Goal: Entertainment & Leisure: Consume media (video, audio)

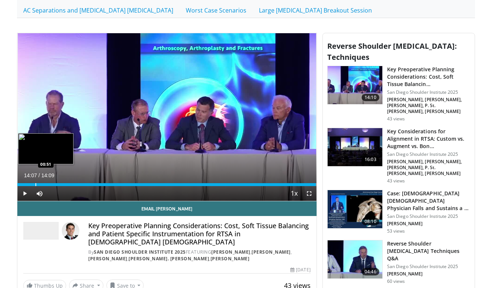
click at [35, 184] on div "Progress Bar" at bounding box center [35, 184] width 1 height 3
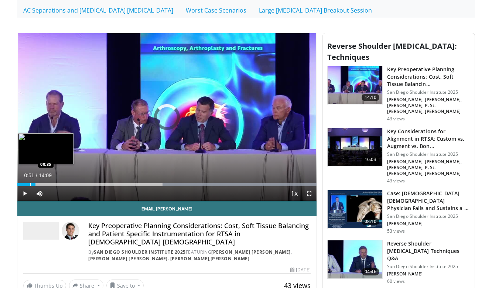
click at [30, 184] on div "Progress Bar" at bounding box center [30, 184] width 1 height 3
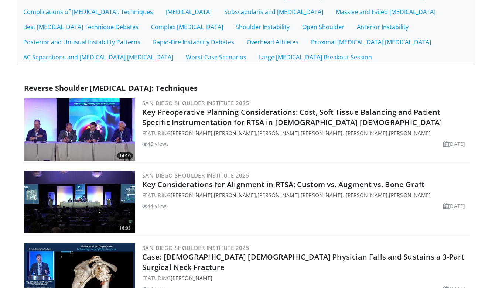
scroll to position [182, 0]
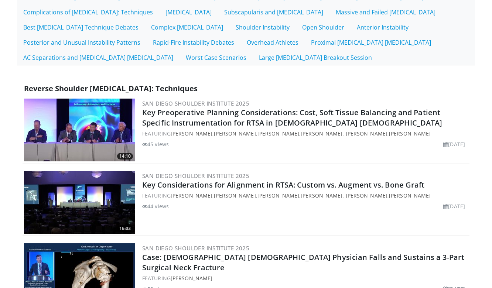
click at [103, 137] on img at bounding box center [79, 130] width 111 height 63
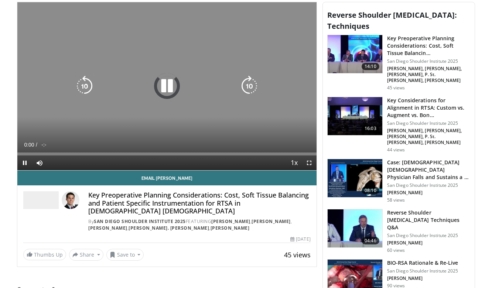
scroll to position [260, 0]
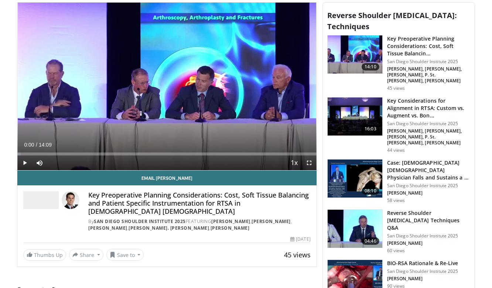
click at [23, 162] on span "Video Player" at bounding box center [24, 163] width 15 height 15
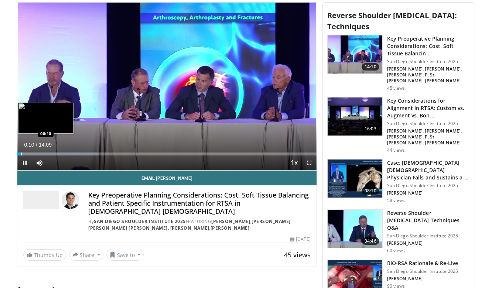
click at [21, 154] on div "Progress Bar" at bounding box center [21, 154] width 1 height 3
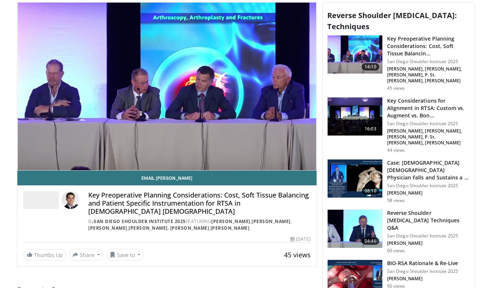
click at [20, 154] on div "10 seconds Tap to unmute" at bounding box center [166, 87] width 299 height 168
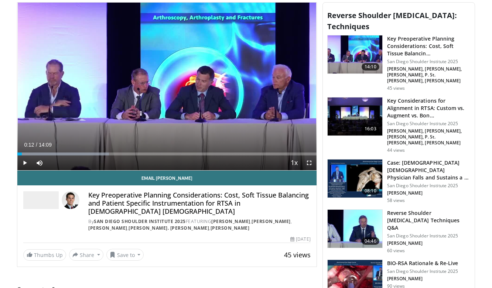
click at [24, 162] on span "Video Player" at bounding box center [24, 163] width 15 height 15
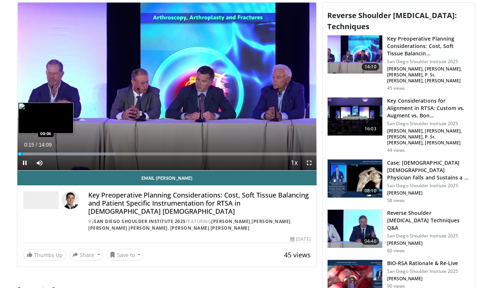
click at [20, 155] on div "Progress Bar" at bounding box center [20, 154] width 1 height 3
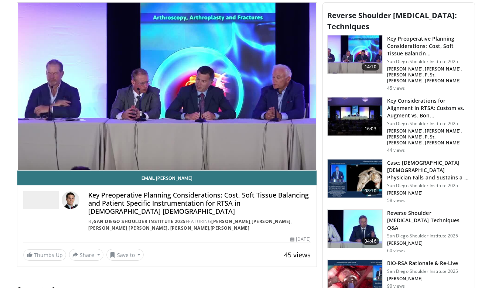
click at [23, 154] on div "10 seconds Tap to unmute" at bounding box center [166, 87] width 299 height 168
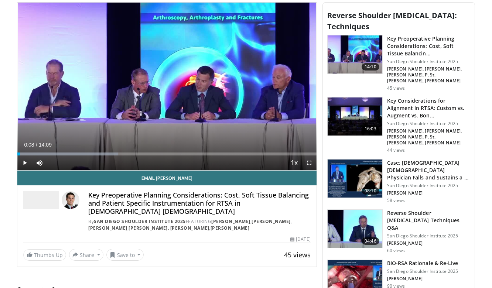
click at [24, 164] on span "Video Player" at bounding box center [24, 163] width 15 height 15
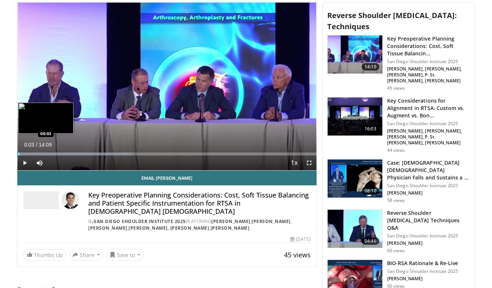
click at [18, 155] on div "Progress Bar" at bounding box center [18, 154] width 1 height 3
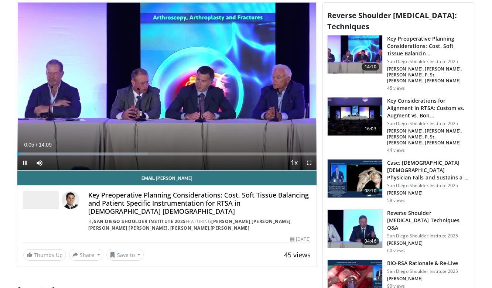
click at [26, 163] on span "Video Player" at bounding box center [24, 163] width 15 height 15
click at [25, 162] on span "Video Player" at bounding box center [24, 163] width 15 height 15
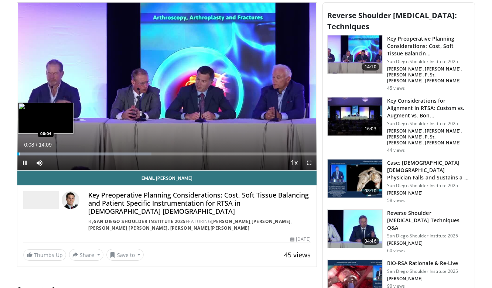
click at [19, 153] on div "Progress Bar" at bounding box center [19, 154] width 1 height 3
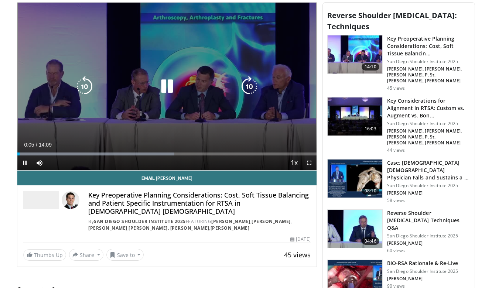
click at [25, 161] on span "Video Player" at bounding box center [24, 163] width 15 height 15
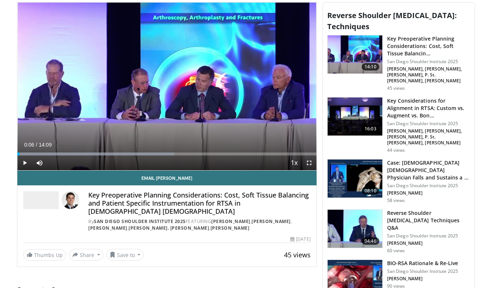
click at [24, 163] on span "Video Player" at bounding box center [24, 163] width 15 height 15
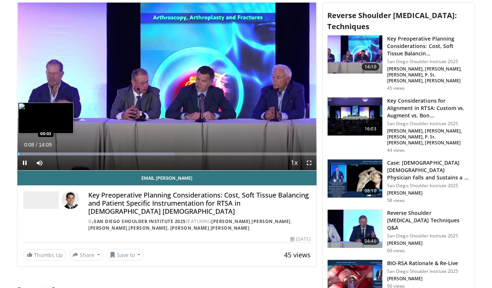
click at [19, 155] on div "Progress Bar" at bounding box center [18, 154] width 1 height 3
click at [18, 155] on div "Progress Bar" at bounding box center [18, 154] width 1 height 3
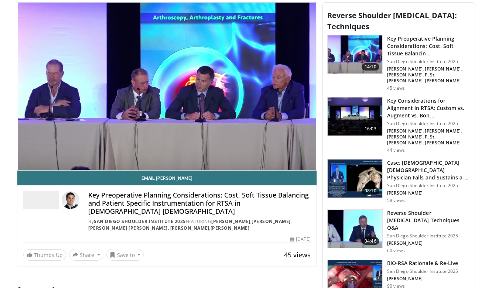
click at [26, 162] on video-js "**********" at bounding box center [166, 87] width 299 height 168
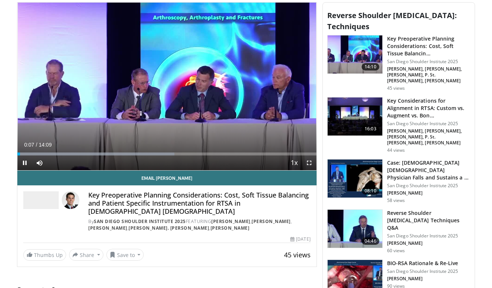
click at [24, 162] on span "Video Player" at bounding box center [24, 163] width 15 height 15
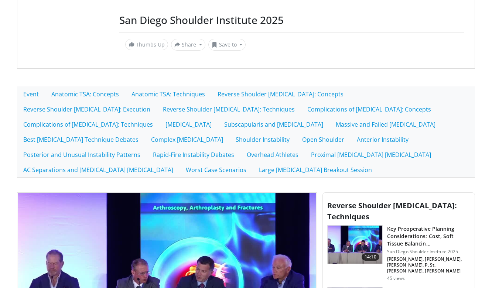
scroll to position [69, 0]
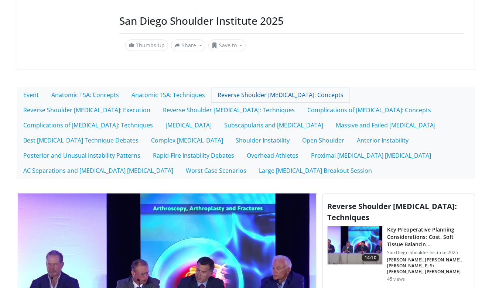
click at [277, 95] on link "Reverse Shoulder [MEDICAL_DATA]: Concepts" at bounding box center [280, 95] width 139 height 16
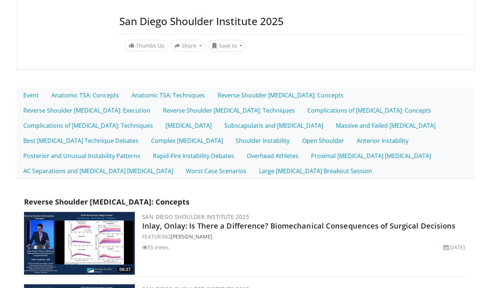
scroll to position [68, 0]
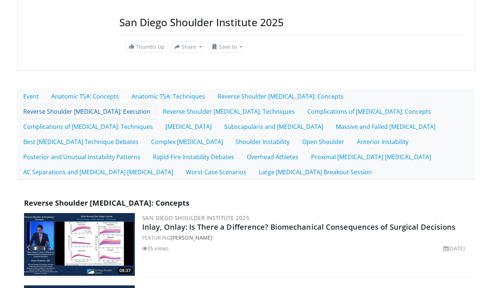
click at [157, 104] on link "Reverse Shoulder [MEDICAL_DATA]: Execution" at bounding box center [87, 112] width 140 height 16
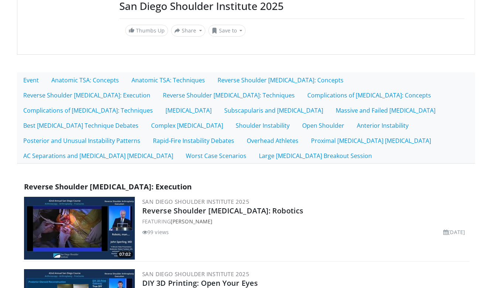
scroll to position [78, 0]
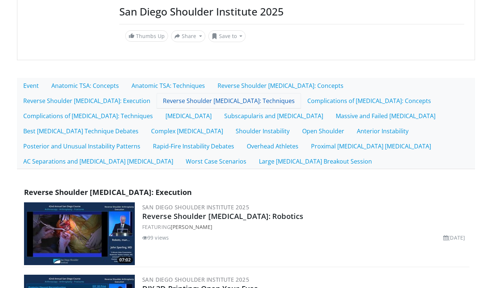
click at [157, 96] on link "Reverse Shoulder [MEDICAL_DATA]: Techniques" at bounding box center [229, 101] width 144 height 16
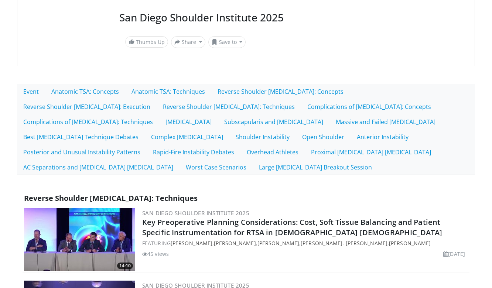
scroll to position [78, 0]
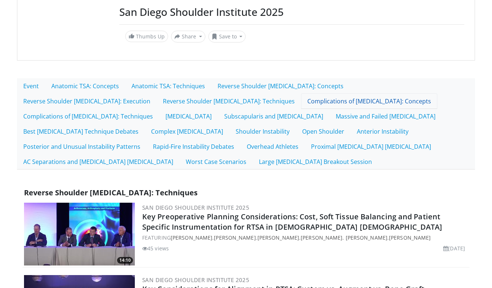
click at [301, 103] on link "Complications of [MEDICAL_DATA]: Concepts" at bounding box center [369, 101] width 136 height 16
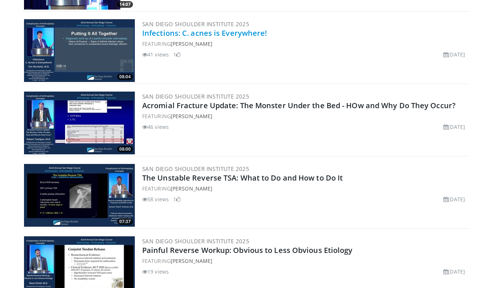
scroll to position [336, 0]
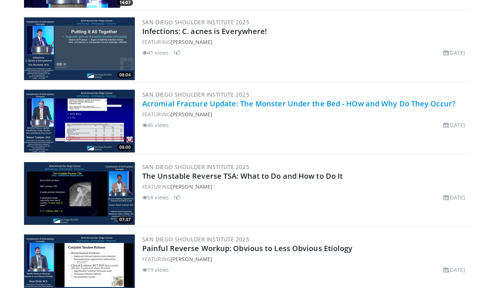
click at [259, 107] on link "Acromial Fracture Update: The Monster Under the Bed - HOw and Why Do They Occur?" at bounding box center [298, 104] width 313 height 10
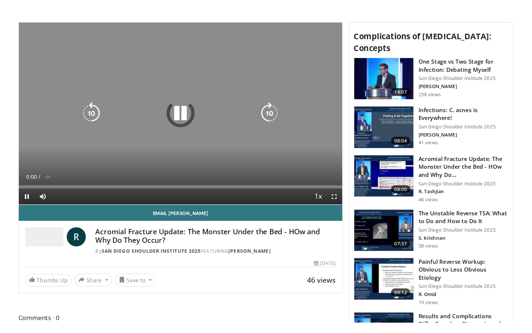
scroll to position [261, 0]
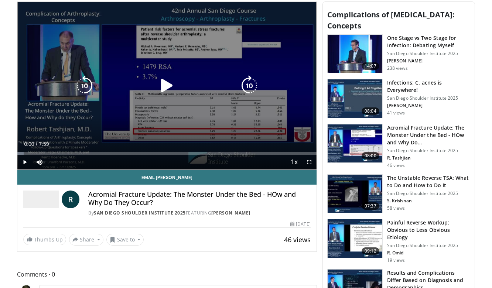
click at [168, 89] on icon "Video Player" at bounding box center [167, 85] width 21 height 21
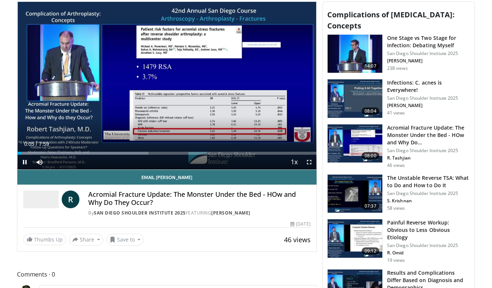
click at [24, 163] on span "Video Player" at bounding box center [24, 162] width 15 height 15
click at [309, 164] on span "Video Player" at bounding box center [309, 162] width 15 height 15
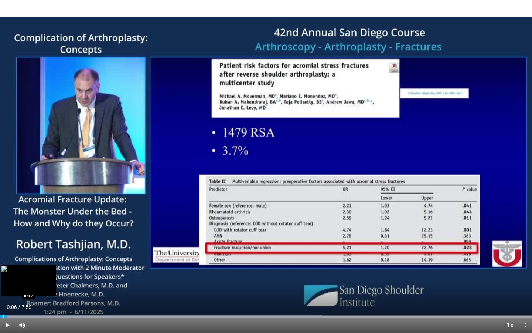
click at [3, 288] on div "Progress Bar" at bounding box center [3, 315] width 1 height 3
click at [7, 288] on span "Video Player" at bounding box center [7, 324] width 15 height 15
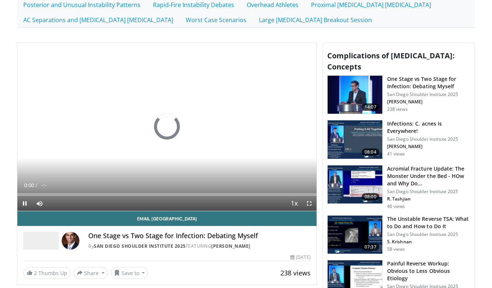
scroll to position [213, 0]
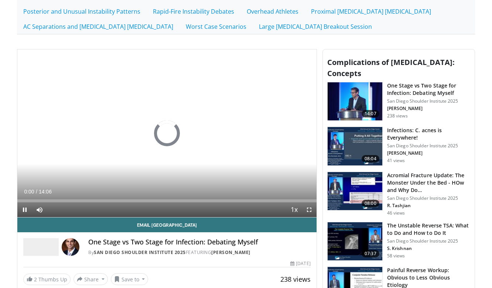
click at [24, 210] on span "Video Player" at bounding box center [24, 209] width 15 height 15
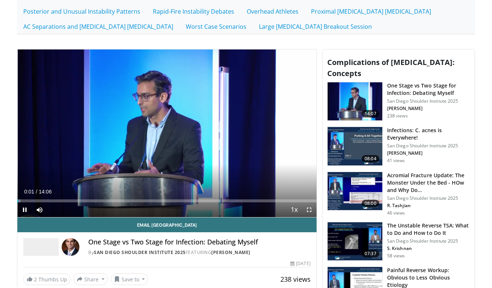
click at [27, 209] on span "Video Player" at bounding box center [24, 209] width 15 height 15
click at [24, 210] on span "Video Player" at bounding box center [24, 209] width 15 height 15
